Goal: Find specific page/section: Find specific page/section

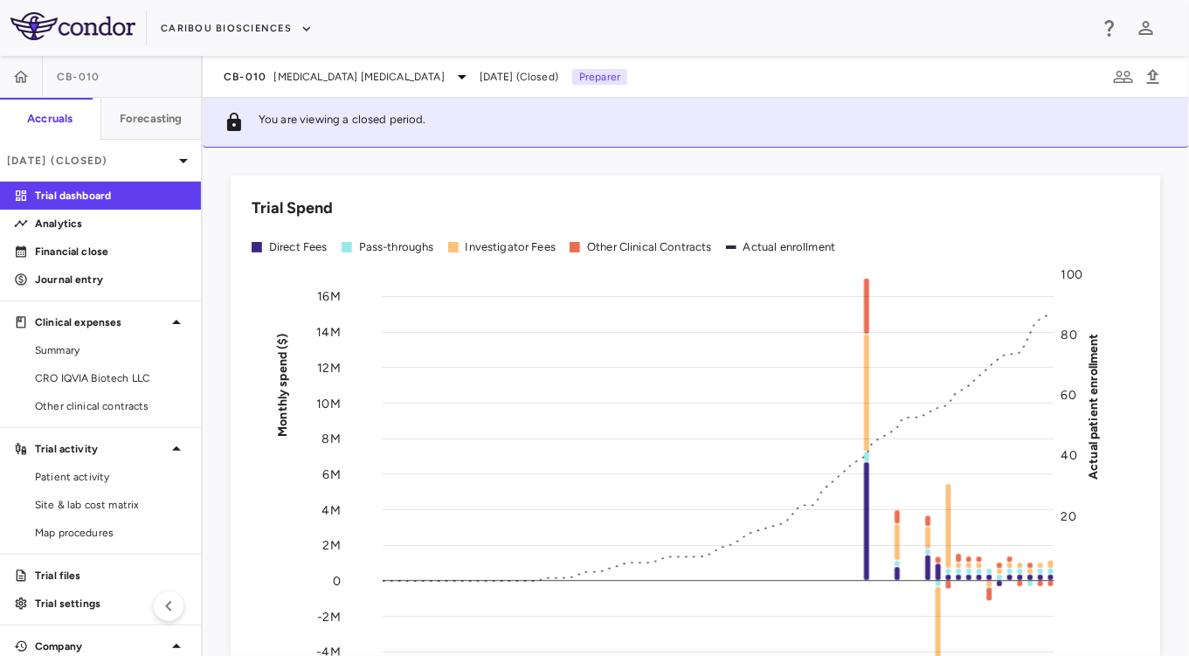
click at [307, 87] on div "CB-010 [MEDICAL_DATA] [MEDICAL_DATA] [DATE] (Closed) Preparer" at bounding box center [696, 77] width 986 height 42
click at [295, 86] on div "CB-010 [MEDICAL_DATA] [MEDICAL_DATA]" at bounding box center [348, 76] width 249 height 21
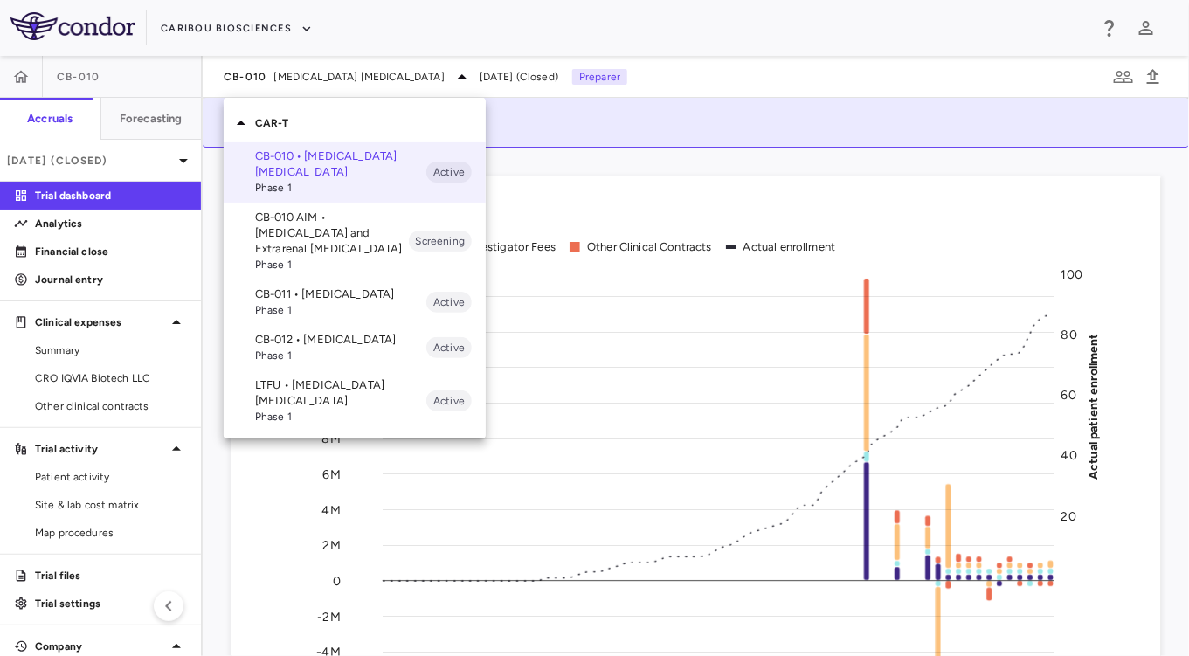
click at [339, 348] on p "CB-012 • [MEDICAL_DATA]" at bounding box center [340, 340] width 171 height 16
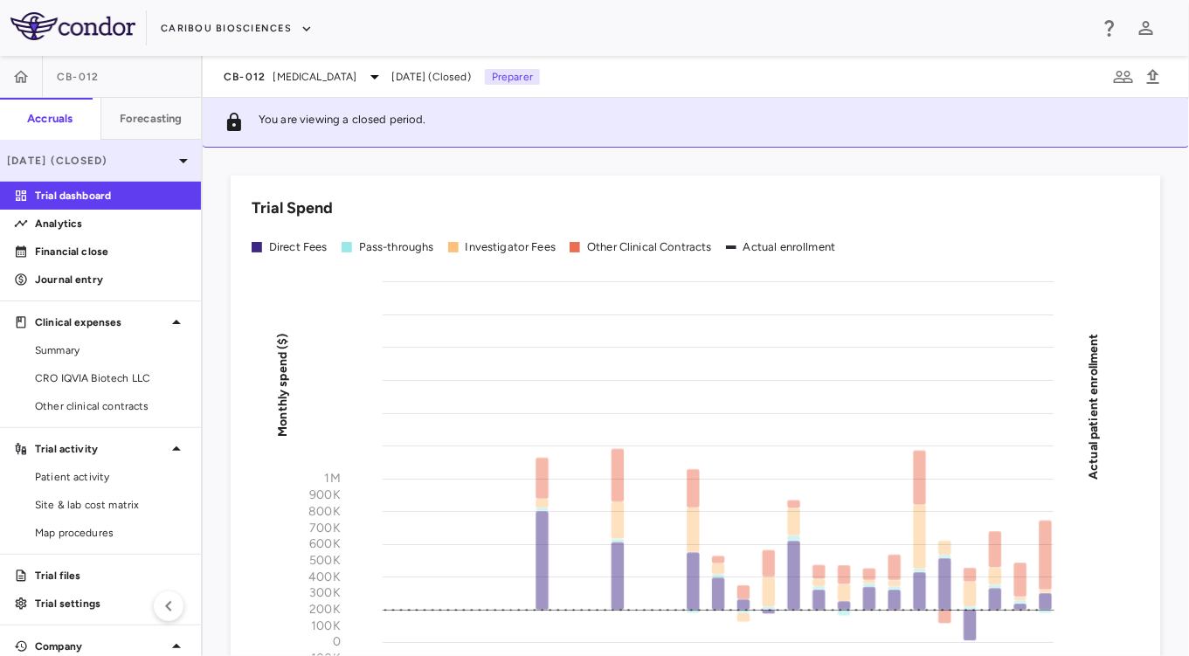
click at [111, 155] on p "[DATE] (Closed)" at bounding box center [90, 161] width 166 height 16
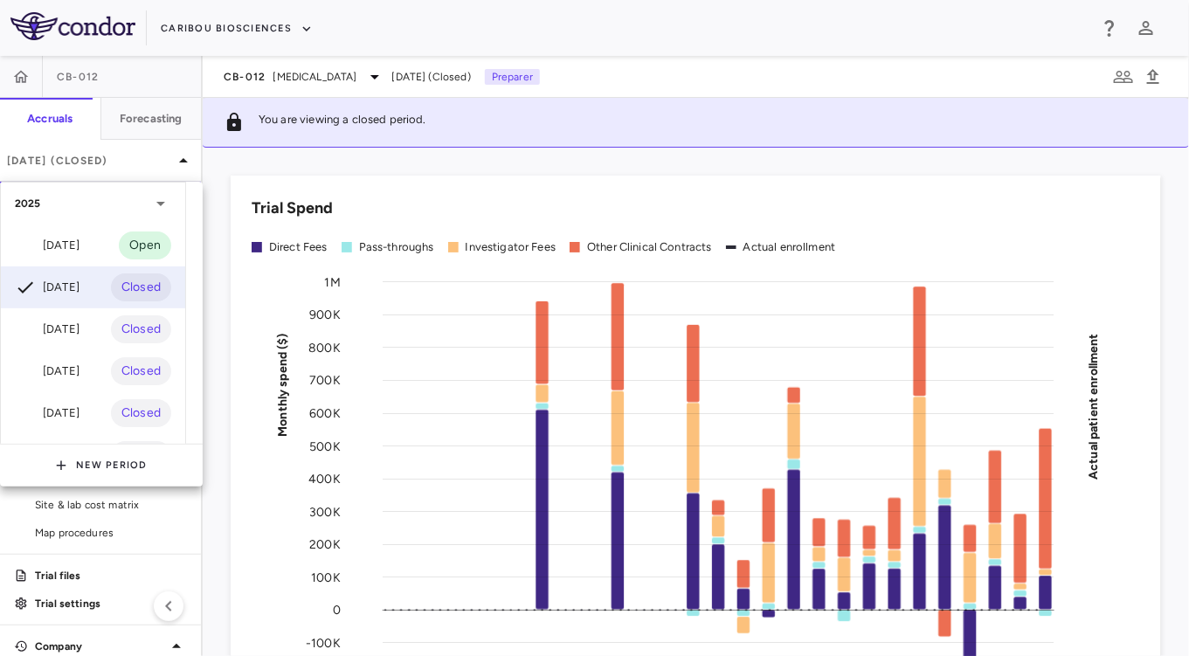
click at [94, 222] on div "2025" at bounding box center [93, 204] width 184 height 42
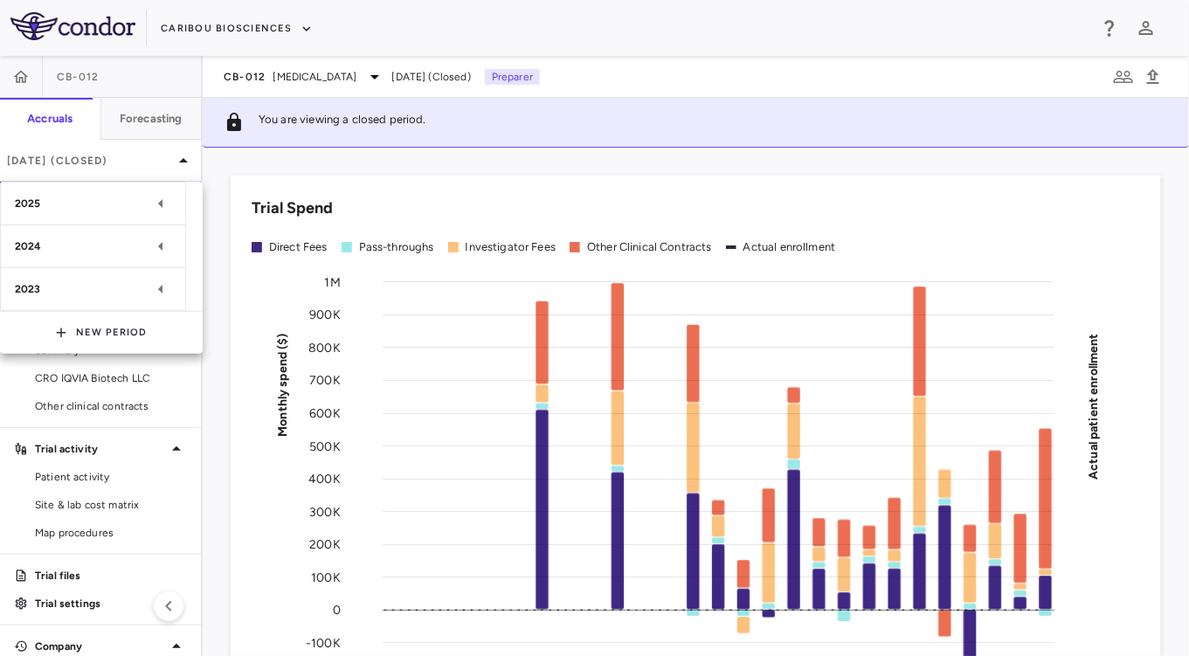
click at [98, 204] on div "2025" at bounding box center [82, 204] width 135 height 16
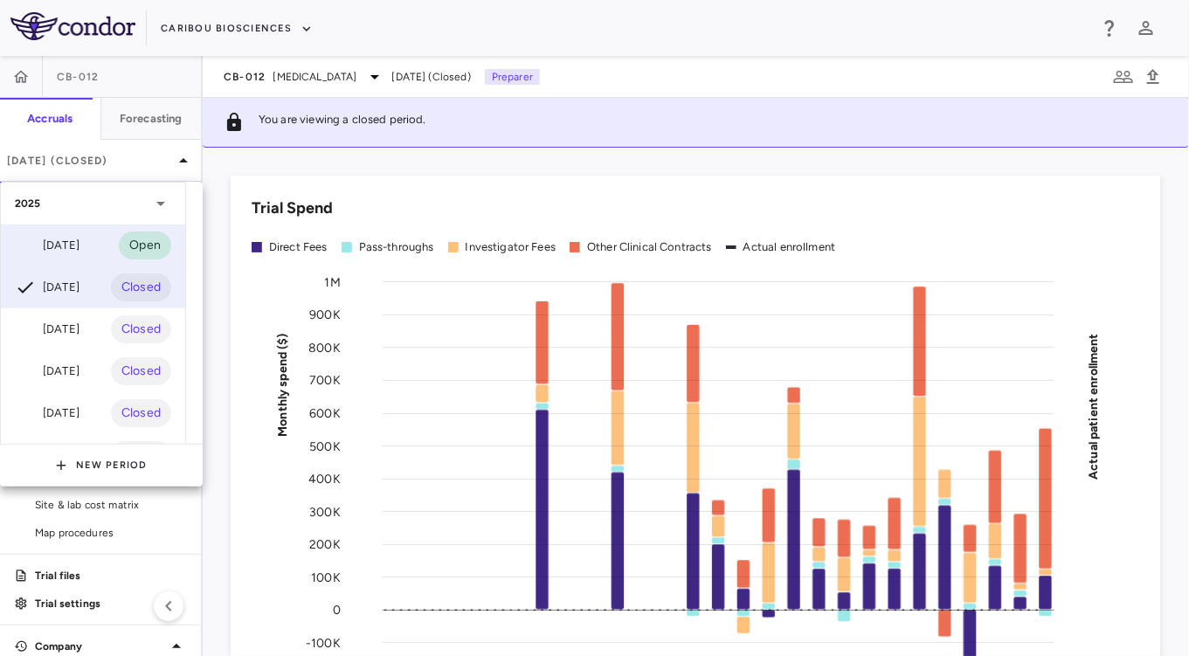
click at [98, 247] on div "[DATE] Open" at bounding box center [93, 246] width 184 height 42
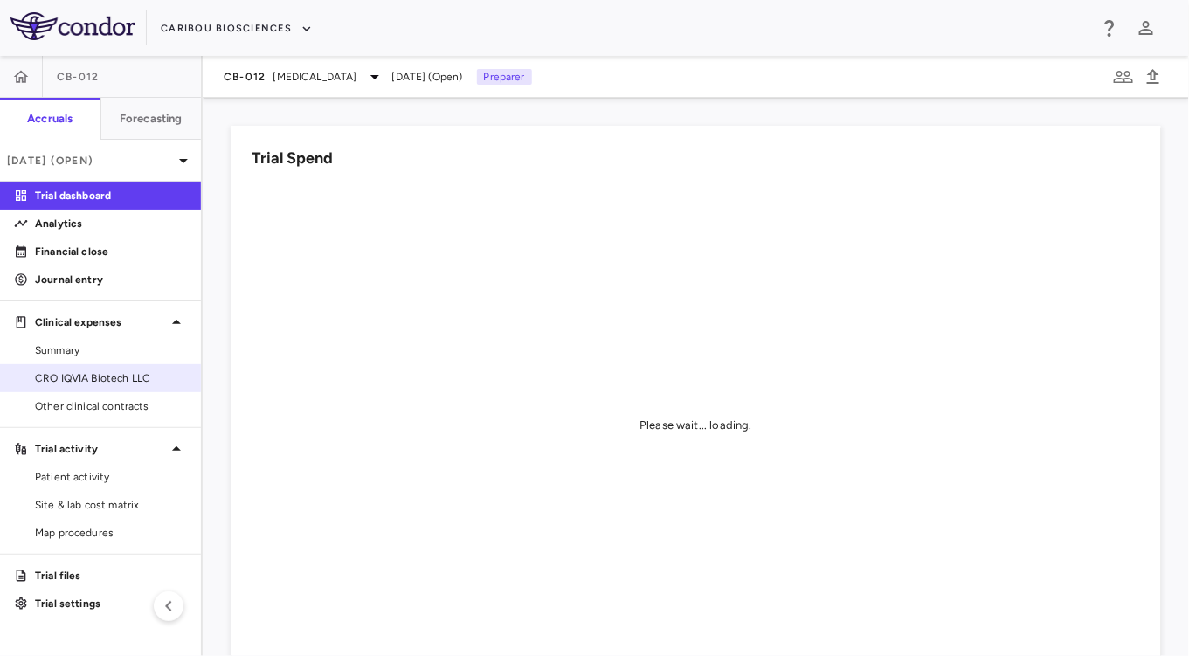
click at [112, 377] on span "CRO IQVIA Biotech LLC" at bounding box center [111, 378] width 152 height 16
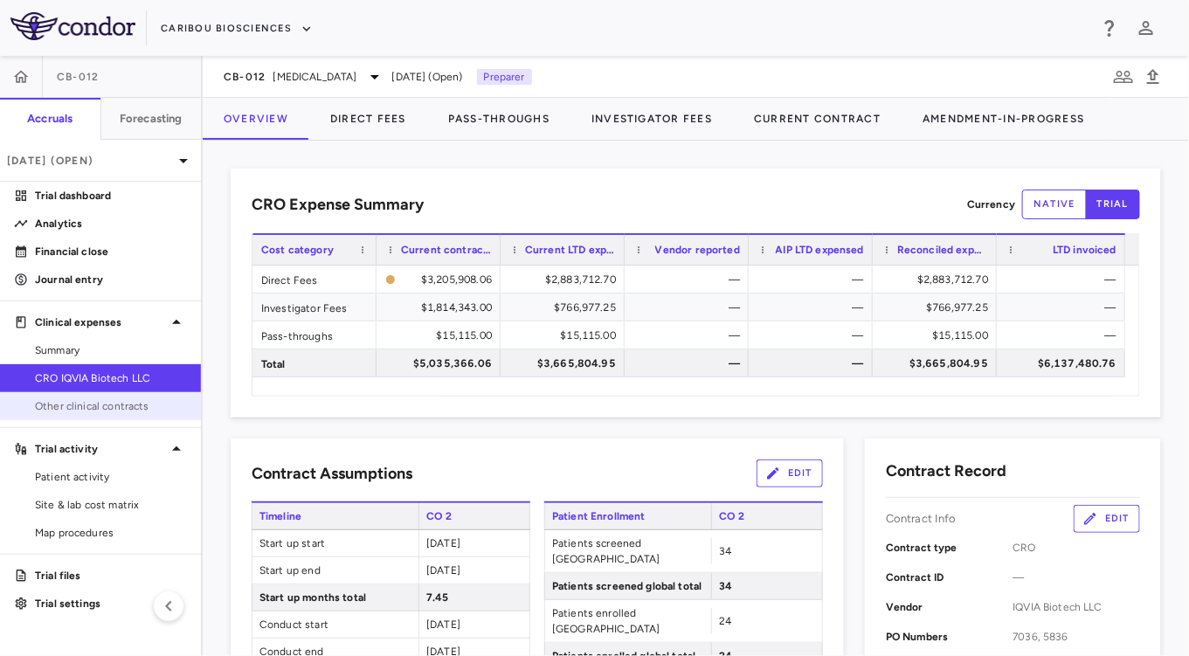
click at [93, 406] on span "Other clinical contracts" at bounding box center [111, 406] width 152 height 16
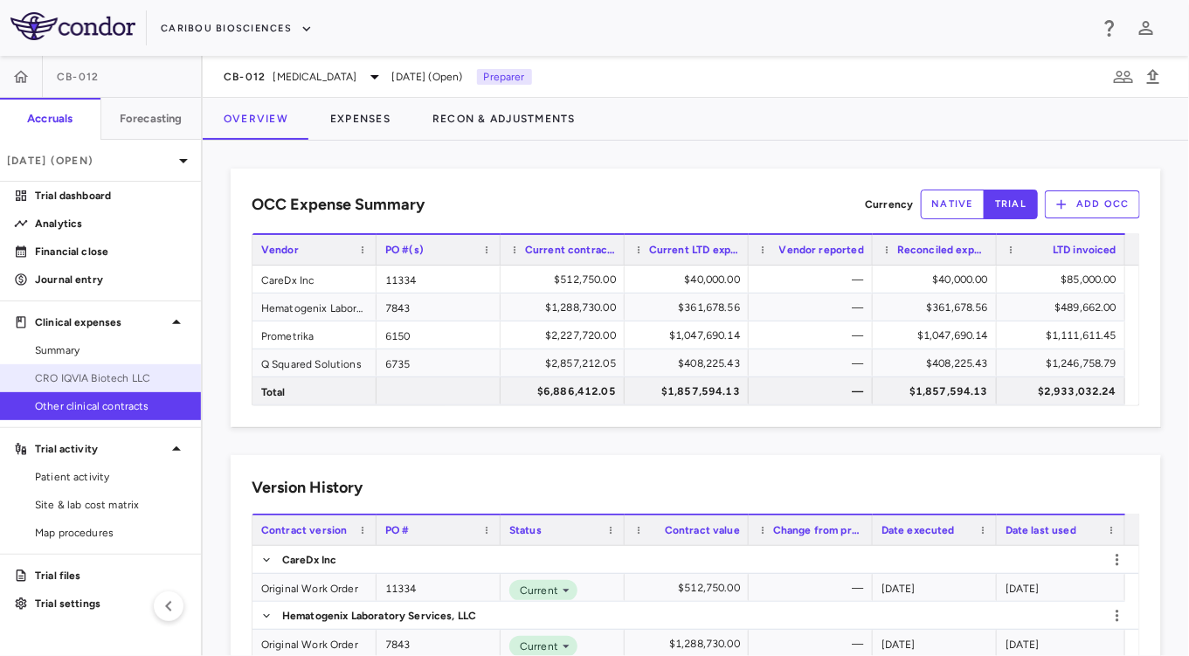
click at [81, 373] on span "CRO IQVIA Biotech LLC" at bounding box center [111, 378] width 152 height 16
